Goal: Transaction & Acquisition: Purchase product/service

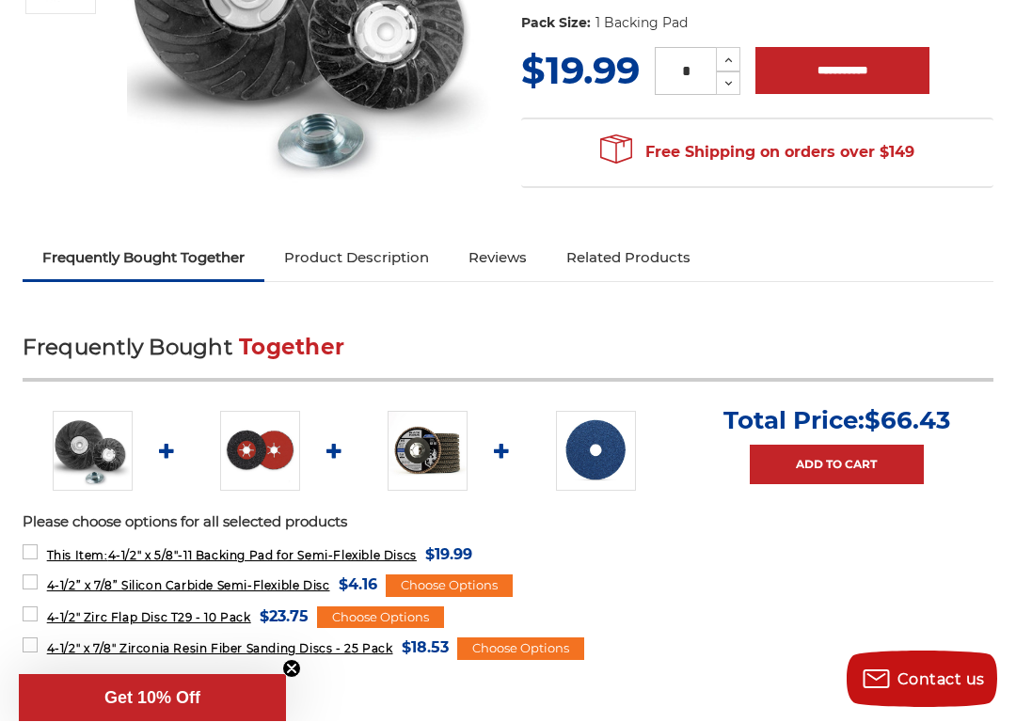
scroll to position [417, 0]
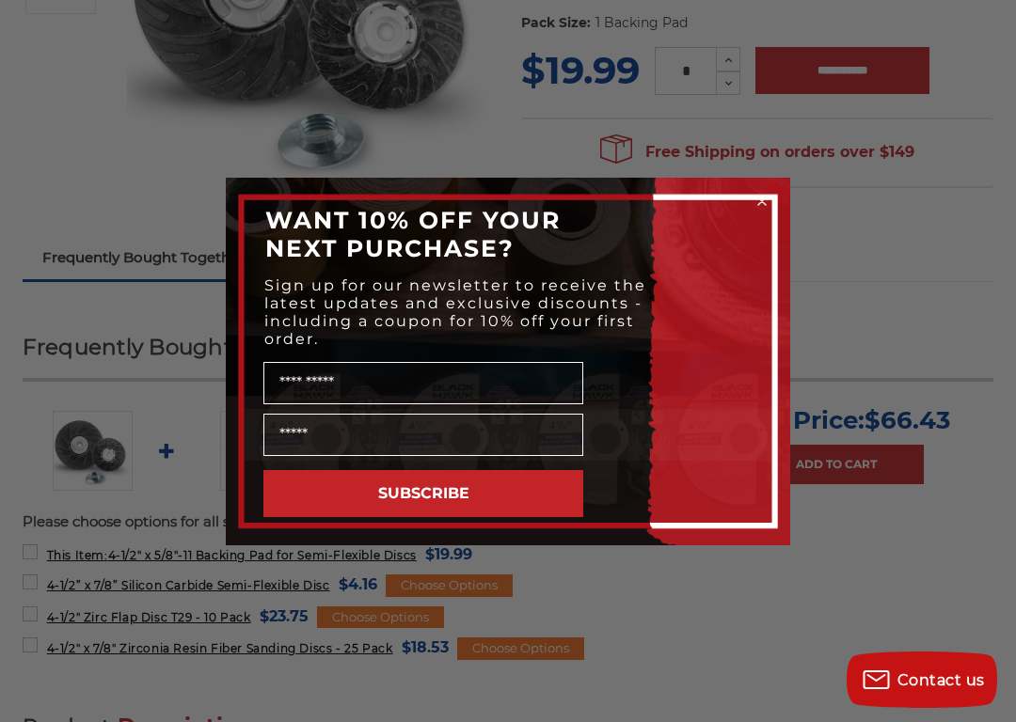
click at [769, 182] on form "WANT 10% OFF YOUR NEXT PURCHASE? Sign up for our newsletter to receive the late…" at bounding box center [508, 362] width 564 height 368
click at [780, 192] on form "WANT 10% OFF YOUR NEXT PURCHASE? Sign up for our newsletter to receive the late…" at bounding box center [508, 362] width 564 height 368
click at [771, 185] on form "WANT 10% OFF YOUR NEXT PURCHASE? Sign up for our newsletter to receive the late…" at bounding box center [508, 362] width 564 height 368
click at [766, 203] on circle "Close dialog" at bounding box center [762, 201] width 18 height 18
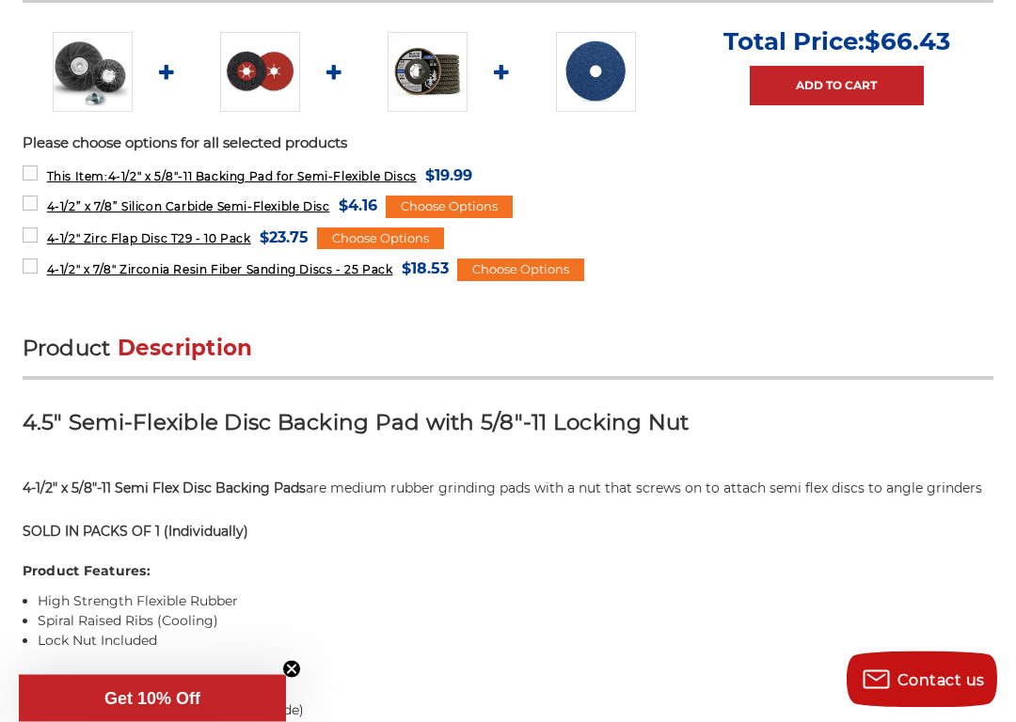
scroll to position [796, 0]
click at [608, 40] on img at bounding box center [596, 71] width 80 height 79
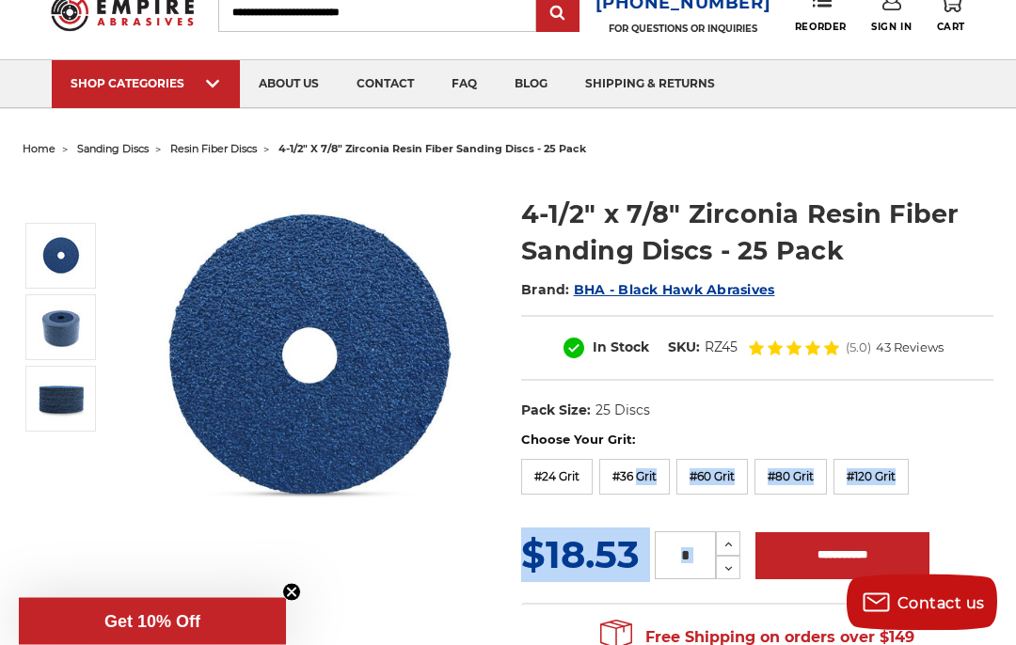
scroll to position [64, 0]
